Goal: Task Accomplishment & Management: Use online tool/utility

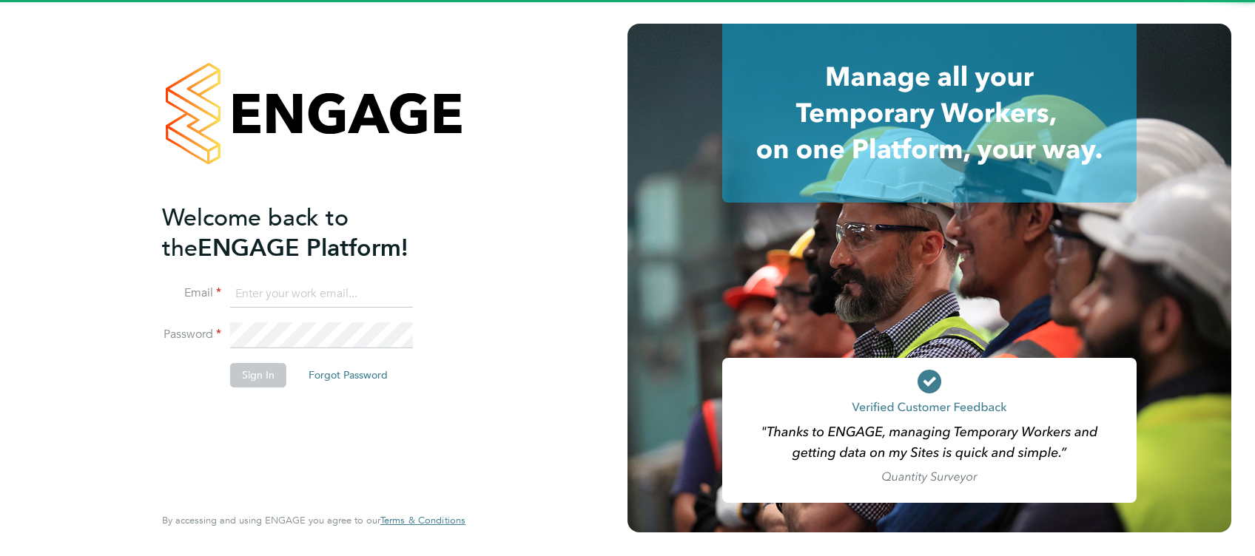
click at [365, 286] on input at bounding box center [321, 294] width 183 height 27
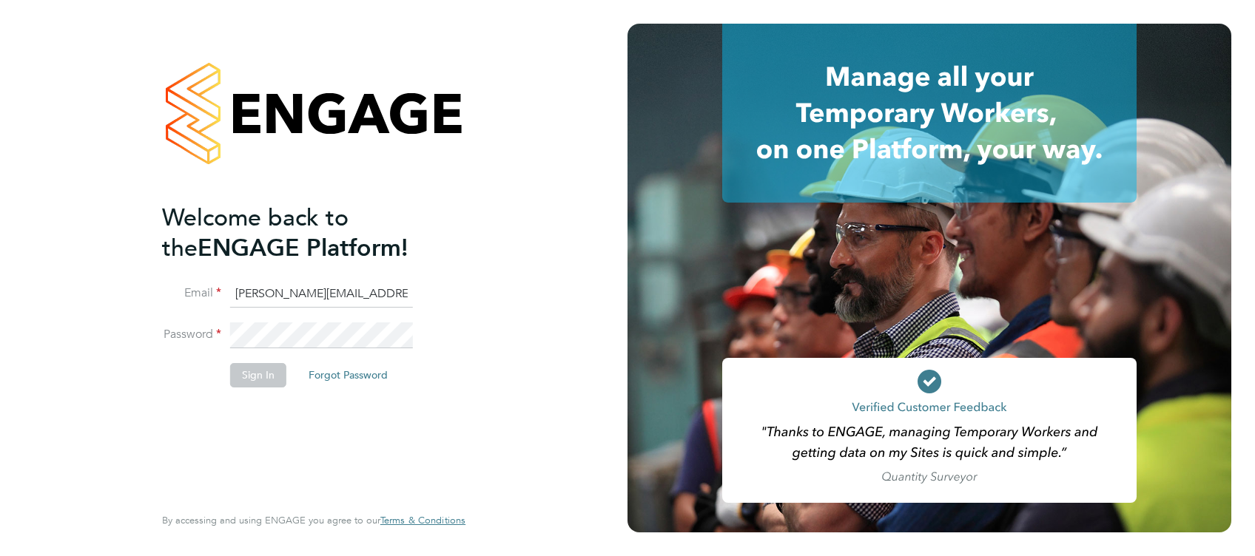
type input "amelia.kelly@hays.com"
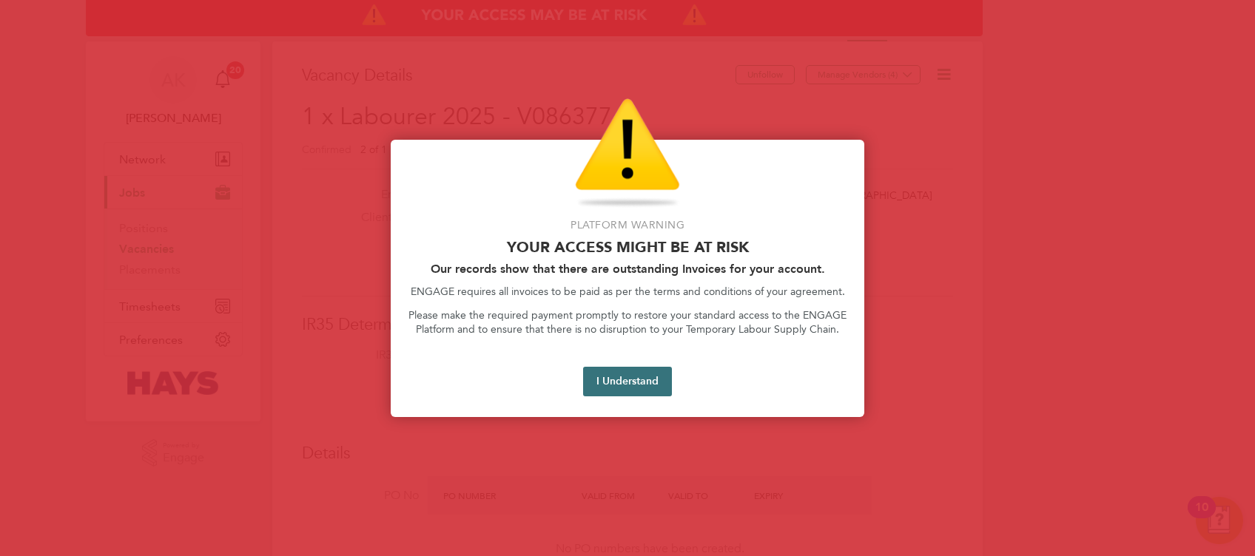
click at [638, 385] on button "I Understand" at bounding box center [627, 382] width 89 height 30
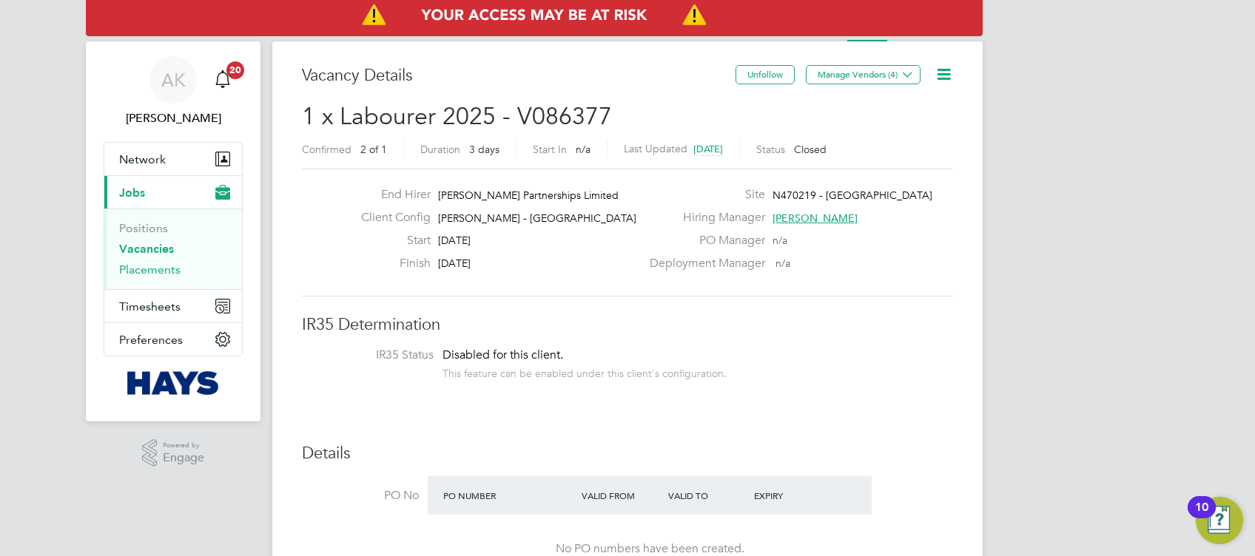
click at [166, 269] on link "Placements" at bounding box center [149, 270] width 61 height 14
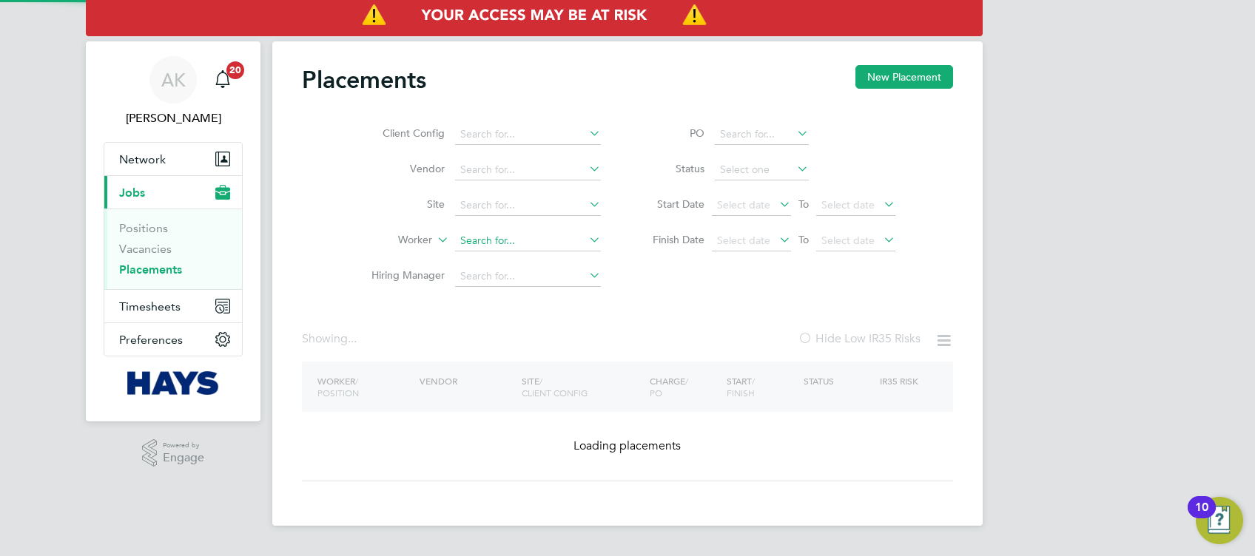
click at [497, 243] on input at bounding box center [528, 241] width 146 height 21
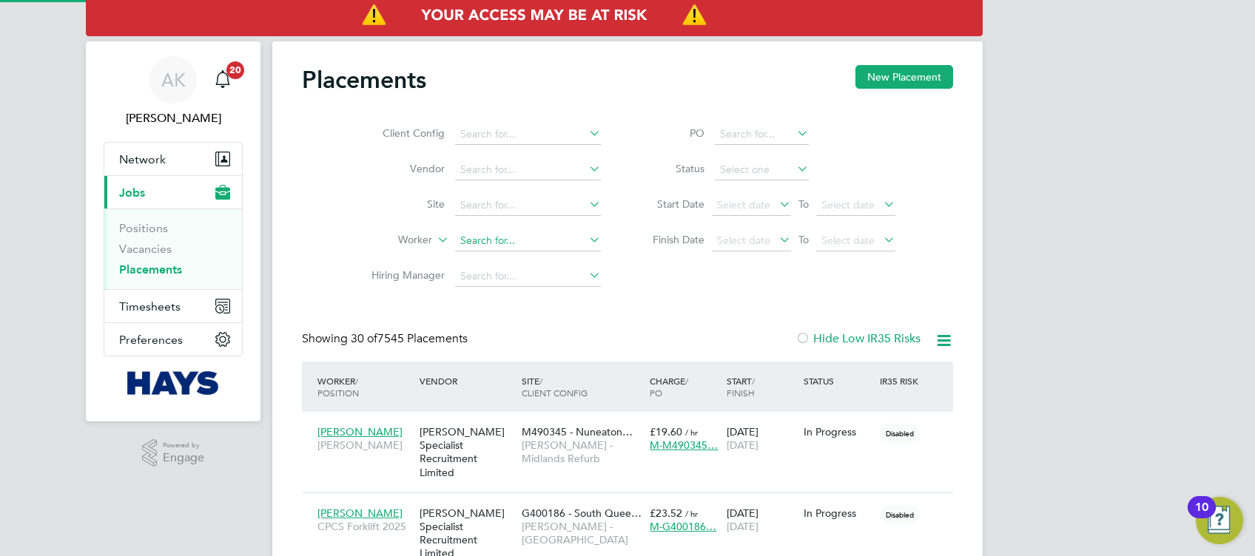
scroll to position [41, 128]
click at [556, 255] on li "James Tho mpson" at bounding box center [530, 261] width 151 height 20
type input "[PERSON_NAME]"
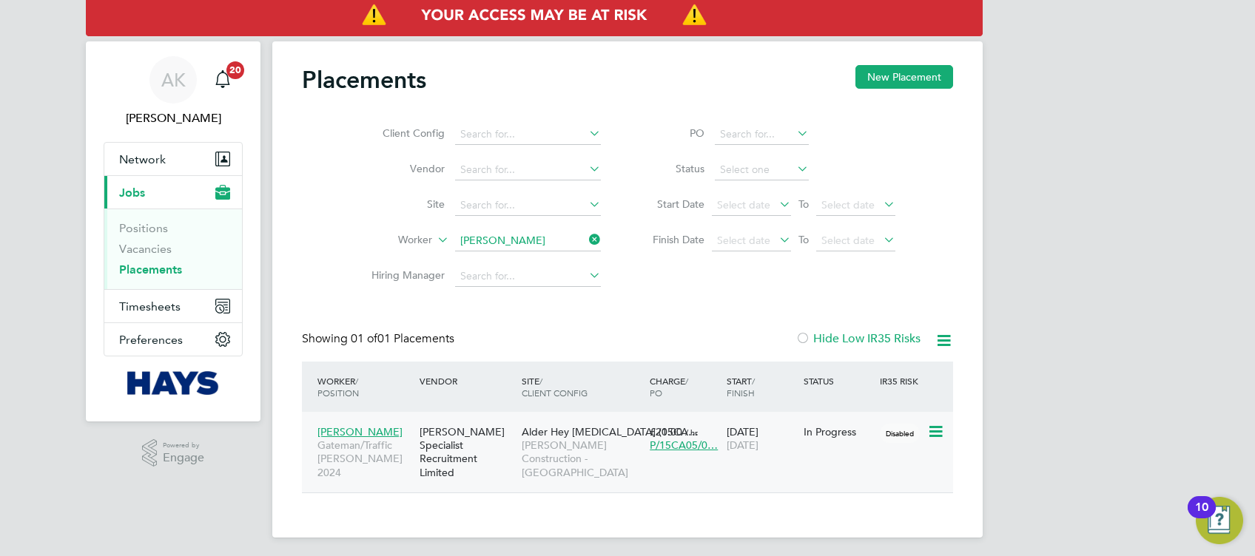
click at [818, 450] on div "James Thompson Gateman/Traffic Marshall 2024 Hays Specialist Recruitment Limite…" at bounding box center [627, 452] width 651 height 81
click at [568, 444] on span "[PERSON_NAME] Construction - [GEOGRAPHIC_DATA]" at bounding box center [582, 459] width 121 height 41
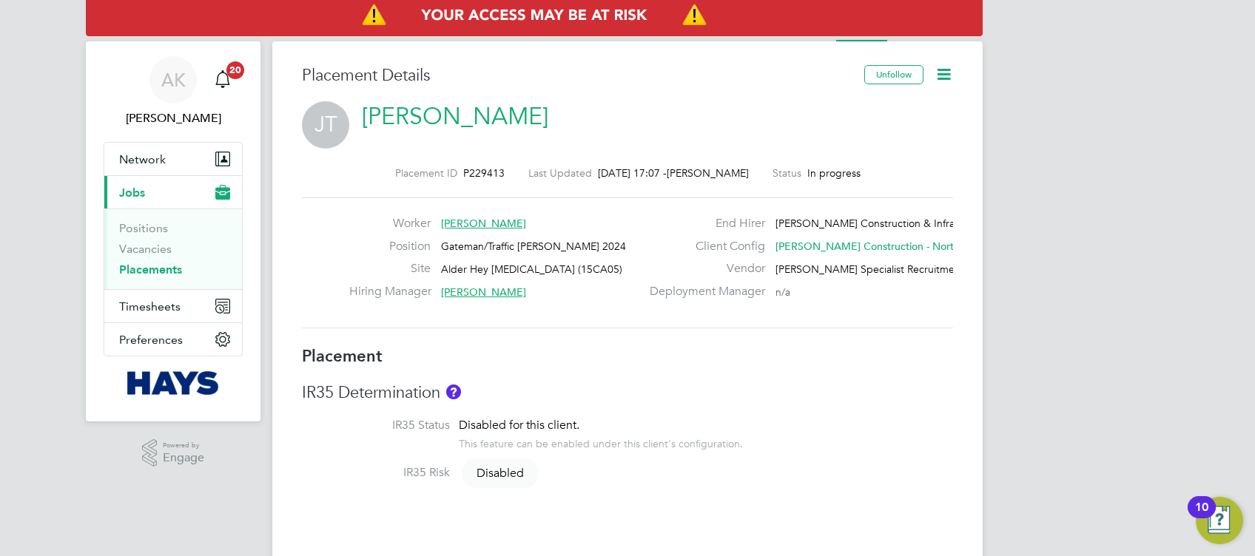
click at [161, 272] on link "Placements" at bounding box center [150, 270] width 63 height 14
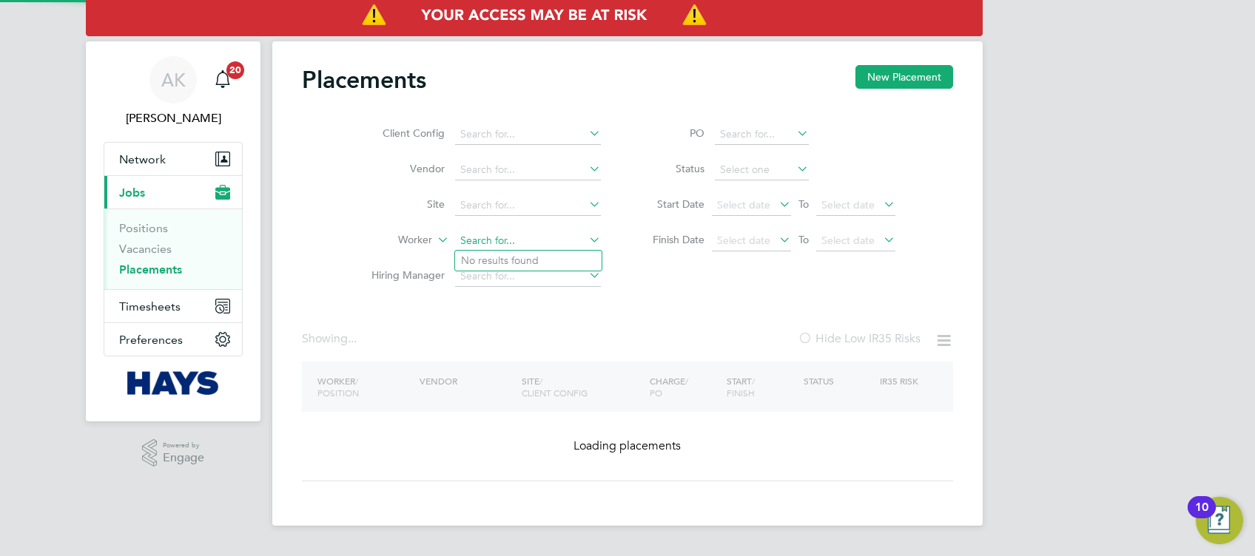
click at [519, 240] on input at bounding box center [528, 241] width 146 height 21
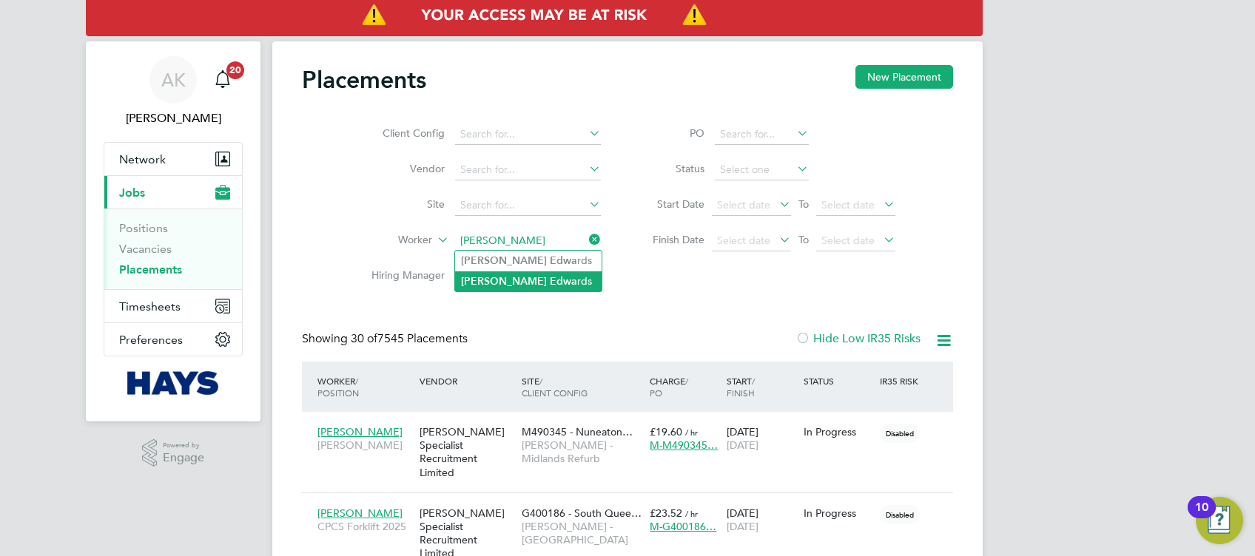
click at [523, 278] on li "[PERSON_NAME] rds" at bounding box center [528, 282] width 146 height 20
type input "[PERSON_NAME]"
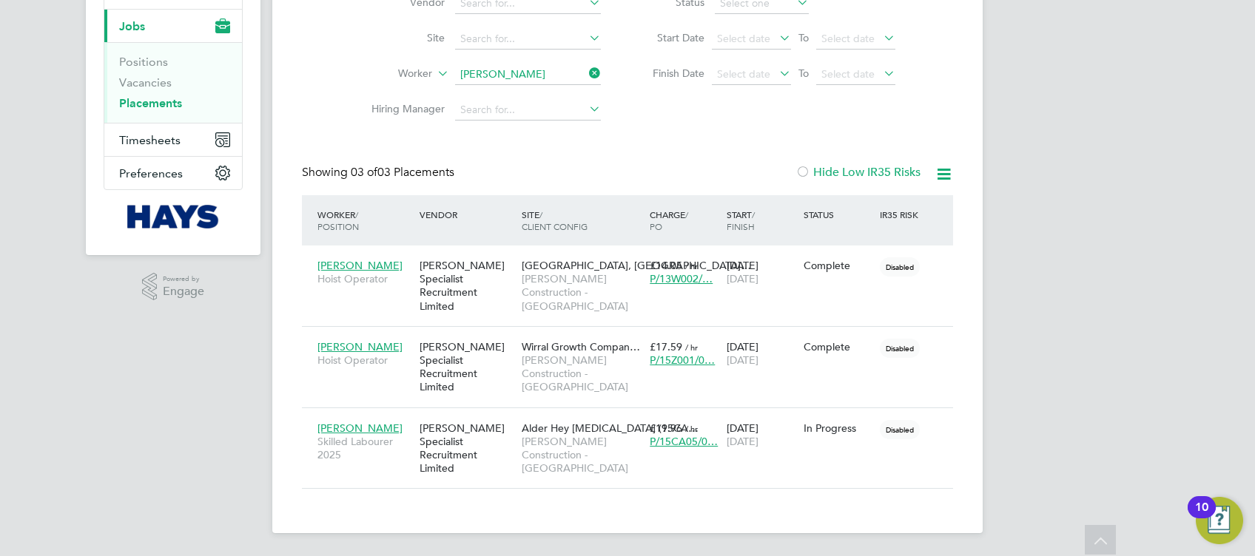
click at [1038, 260] on div "AK [PERSON_NAME] Notifications 20 Applications: Network Businesses Sites Worker…" at bounding box center [627, 196] width 1255 height 724
